Goal: Check status

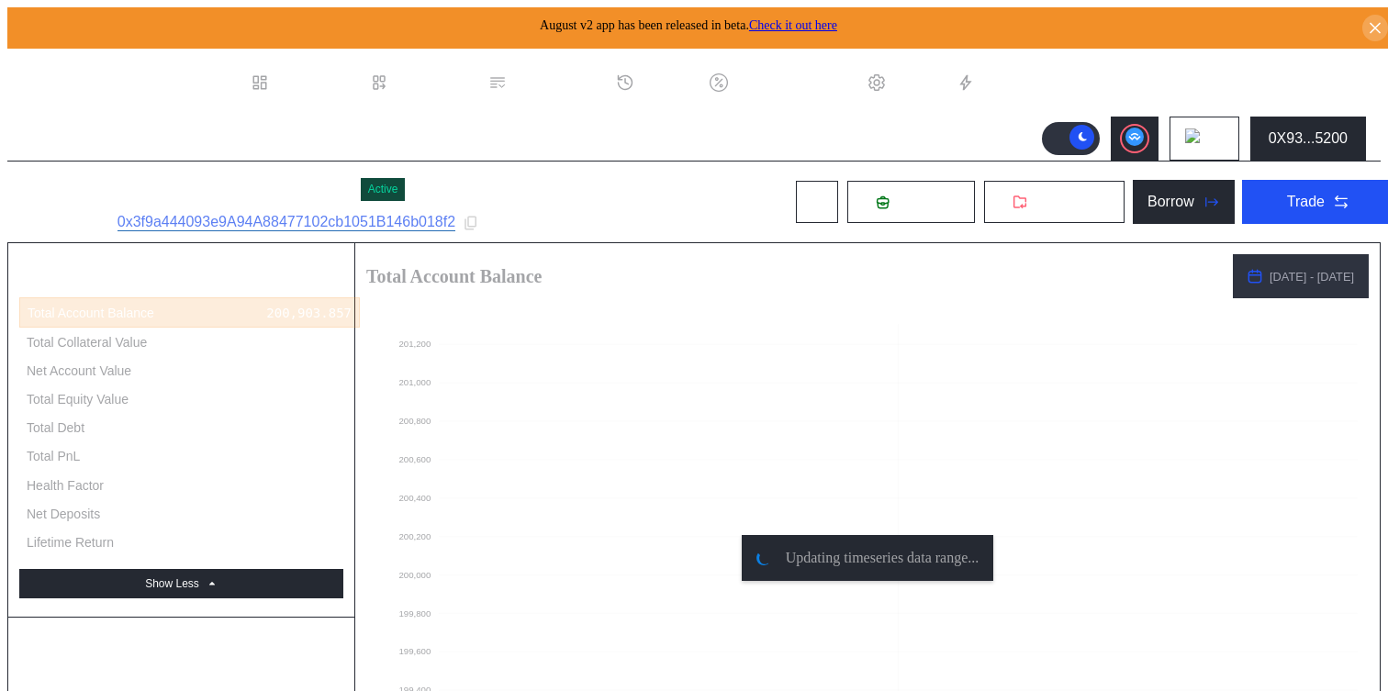
select select "*"
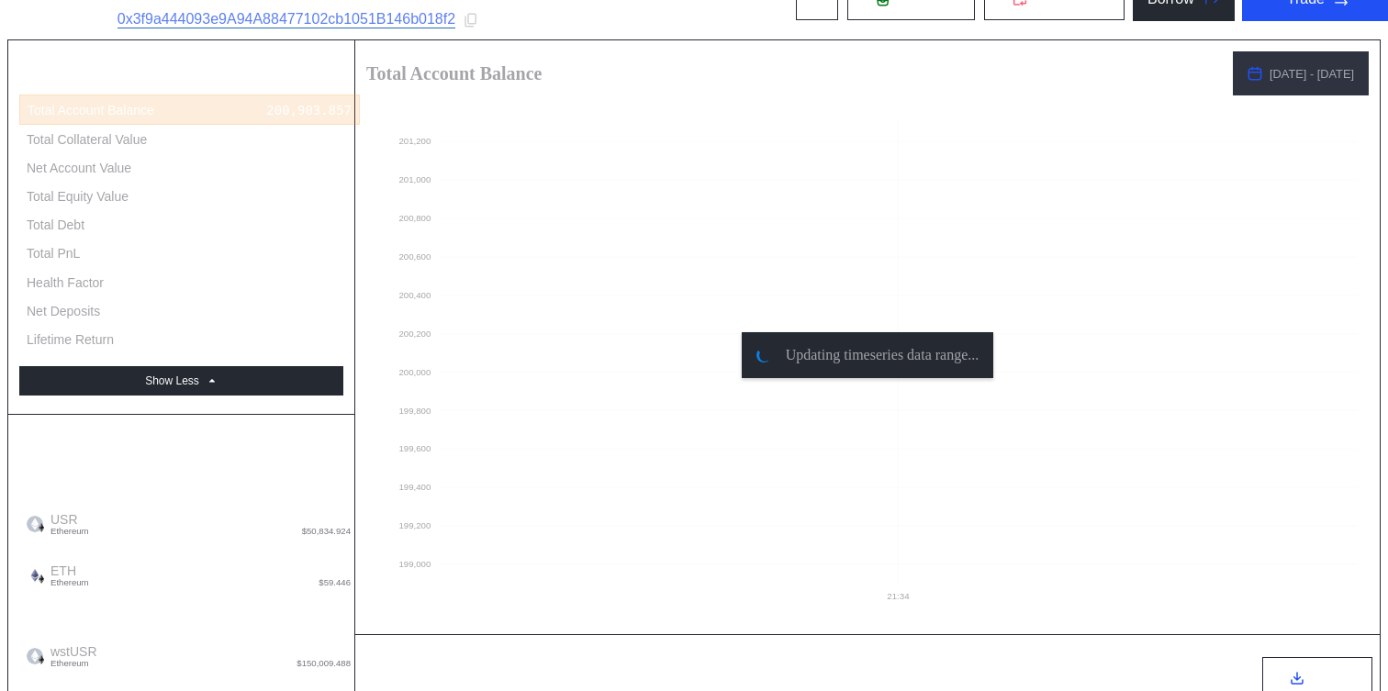
scroll to position [50, 0]
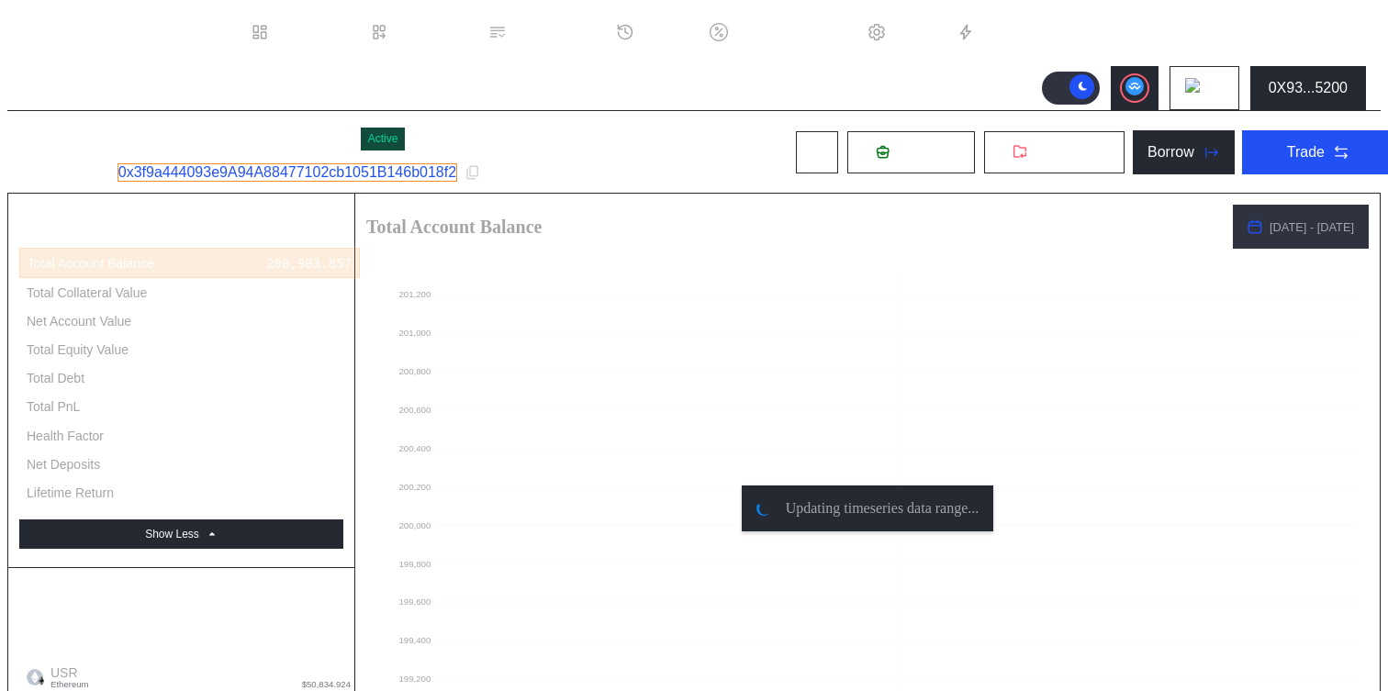
click at [320, 173] on link "0x3f9a444093e9A94A88477102cb1051B146b018f2" at bounding box center [287, 172] width 340 height 18
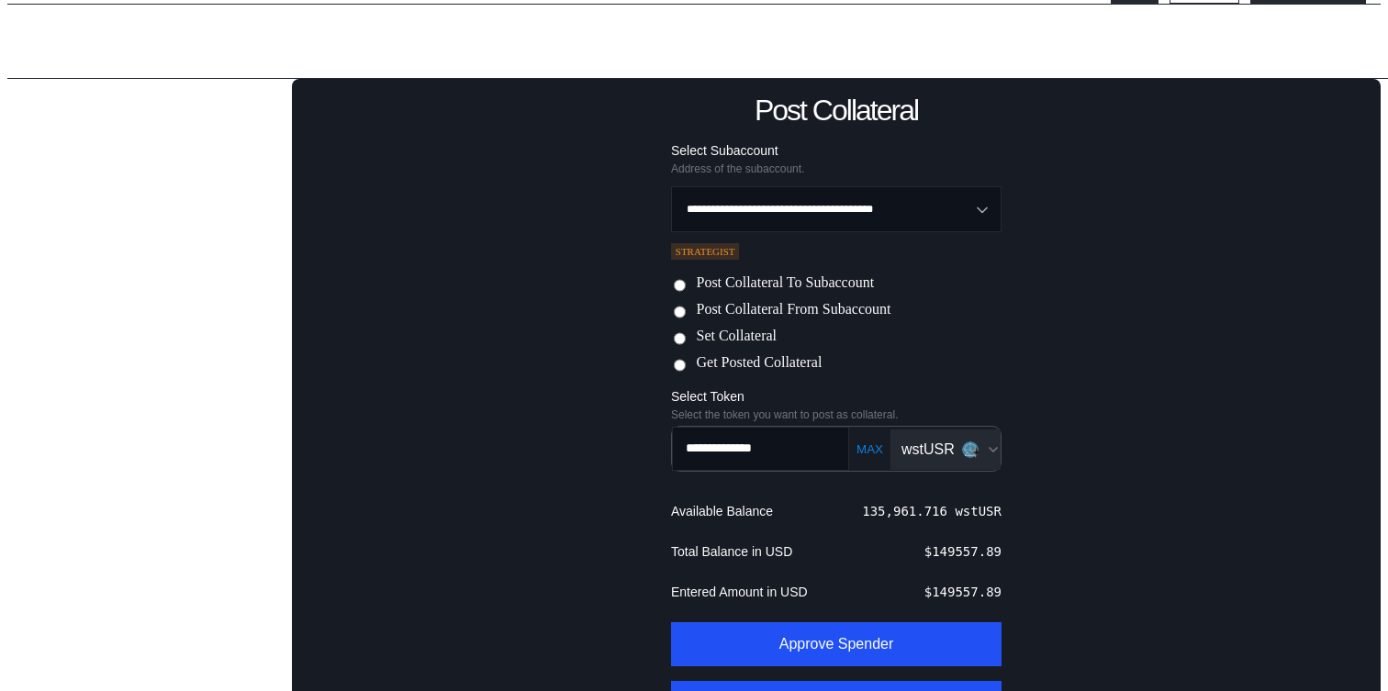
scroll to position [194, 0]
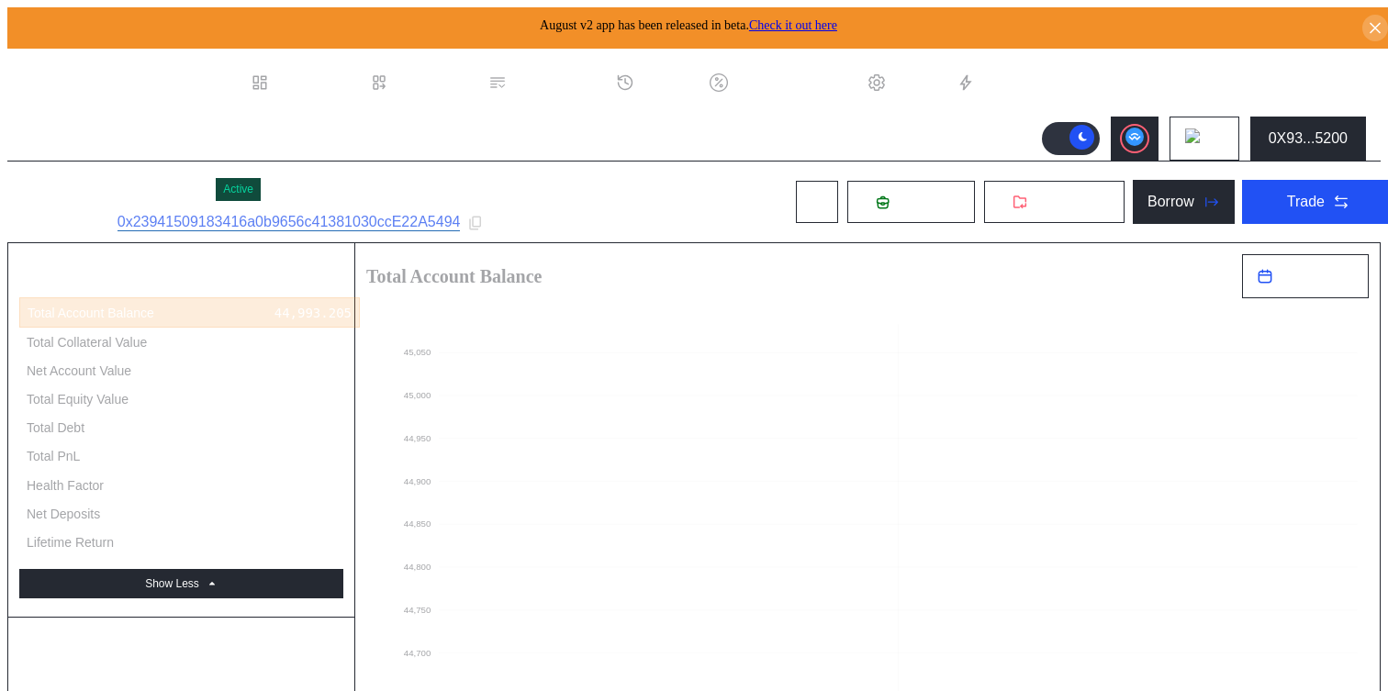
select select "*"
